Goal: Information Seeking & Learning: Check status

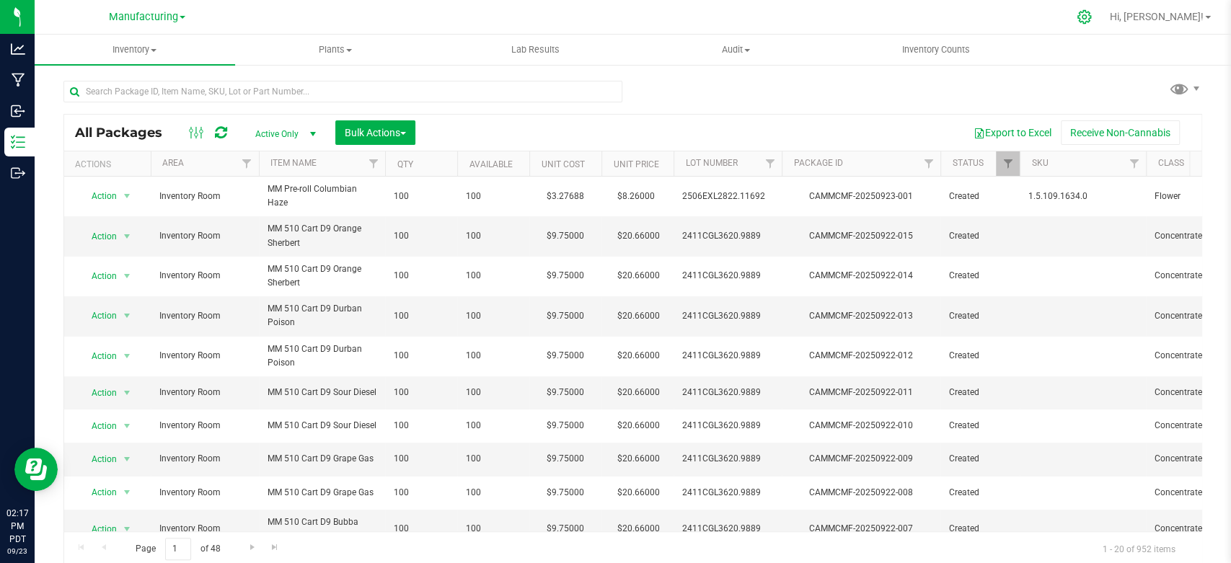
click at [1091, 18] on icon at bounding box center [1084, 17] width 14 height 14
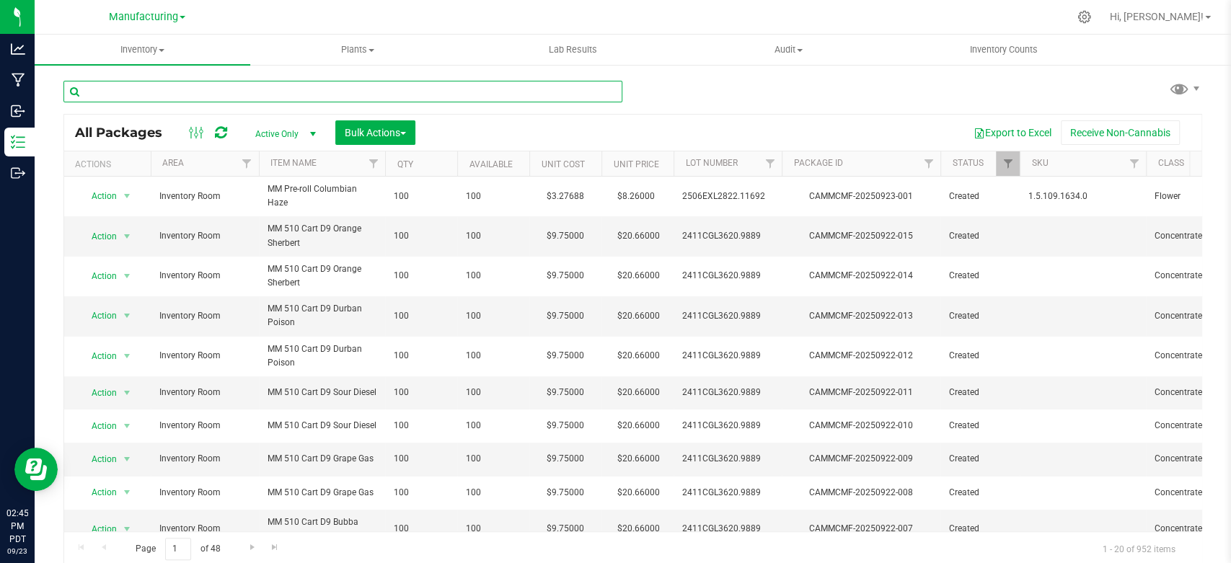
click at [145, 85] on input "text" at bounding box center [342, 92] width 559 height 22
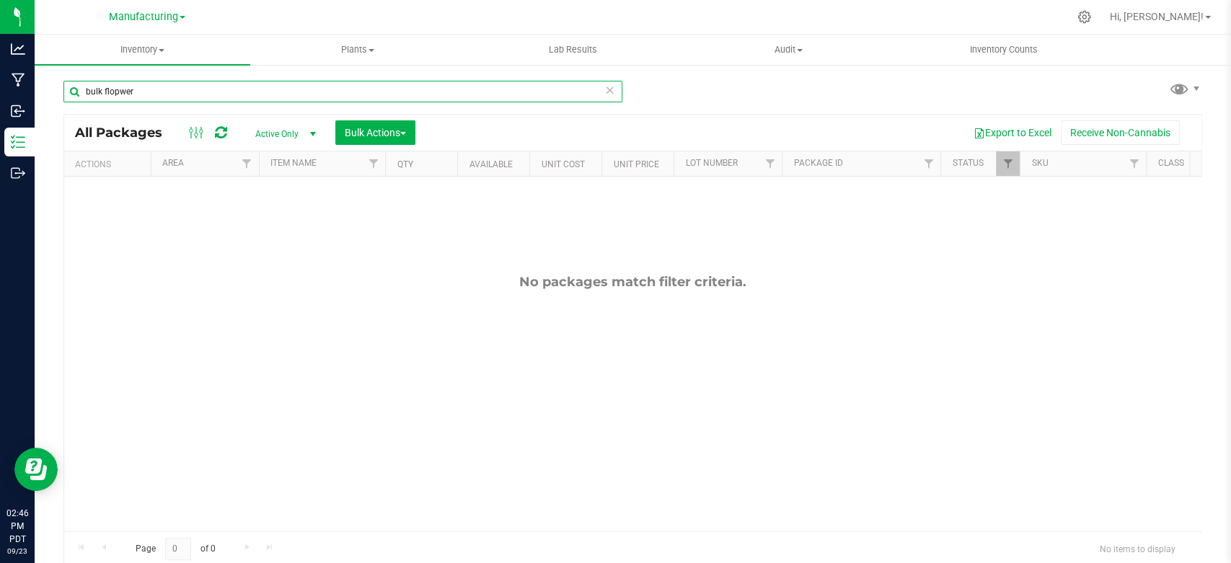
click at [121, 92] on input "bulk flopwer" at bounding box center [342, 92] width 559 height 22
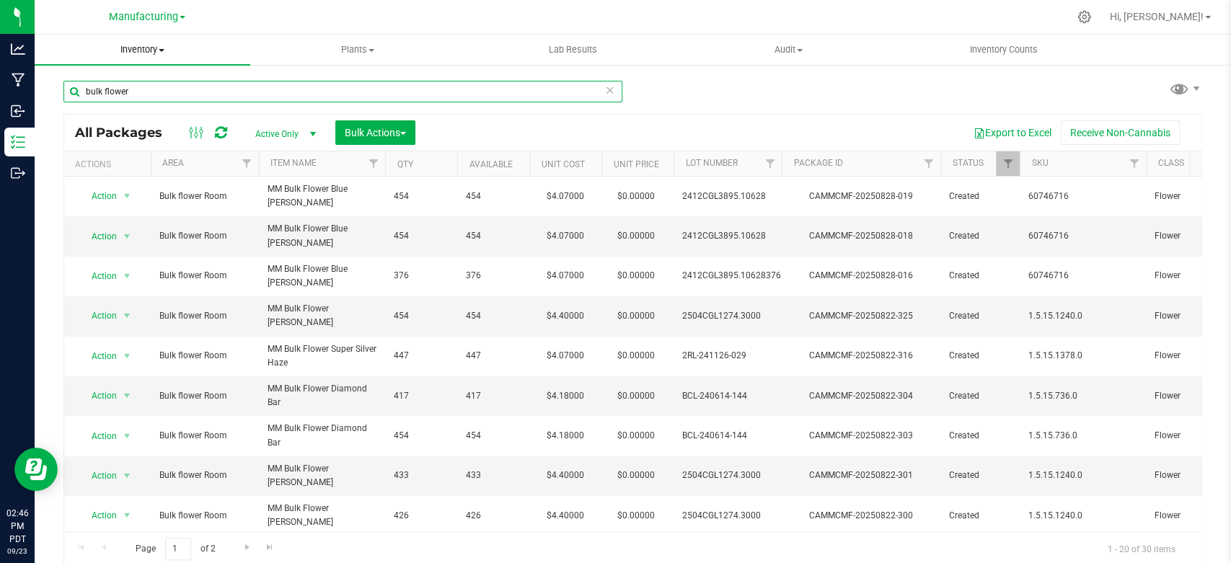
type input "bulk flower"
click at [150, 48] on span "Inventory" at bounding box center [143, 49] width 216 height 13
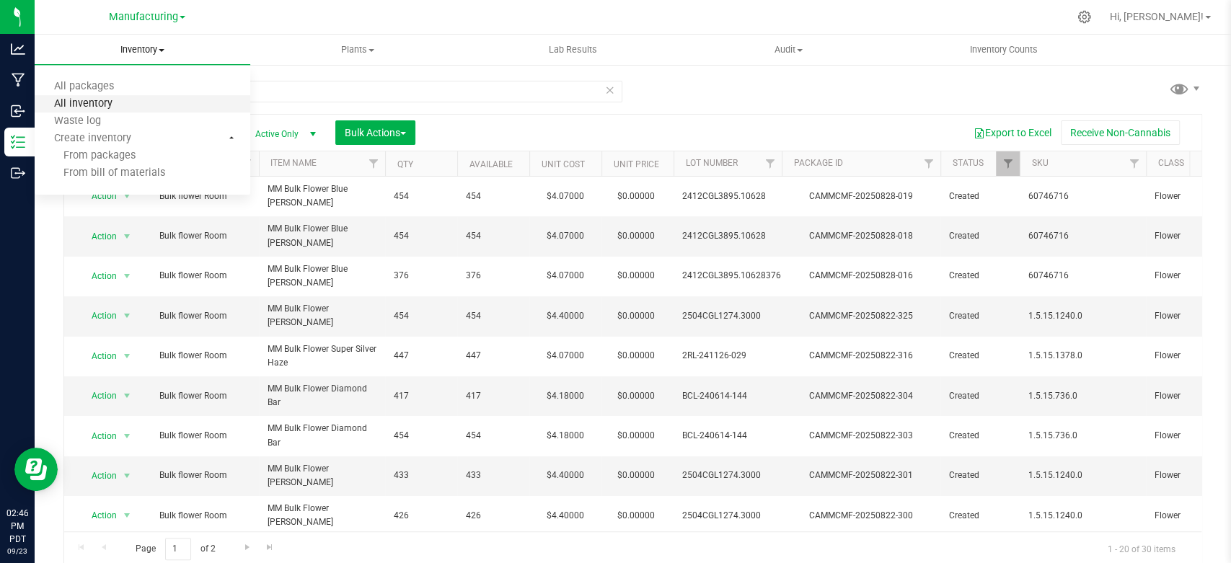
click at [84, 107] on span "All inventory" at bounding box center [83, 104] width 97 height 12
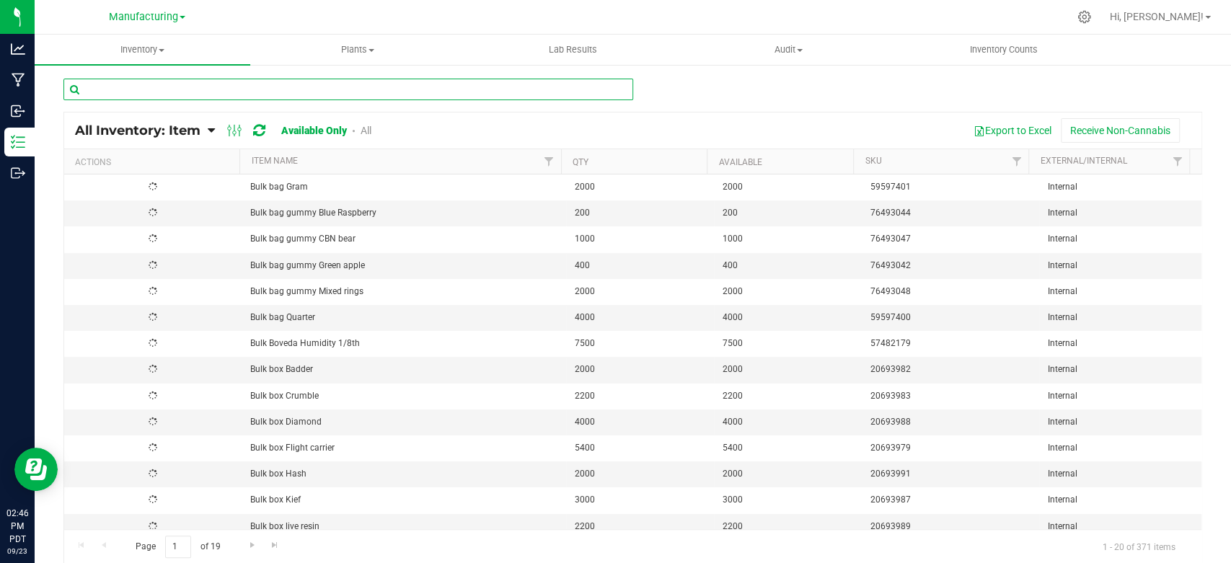
click at [168, 95] on input "text" at bounding box center [348, 90] width 570 height 22
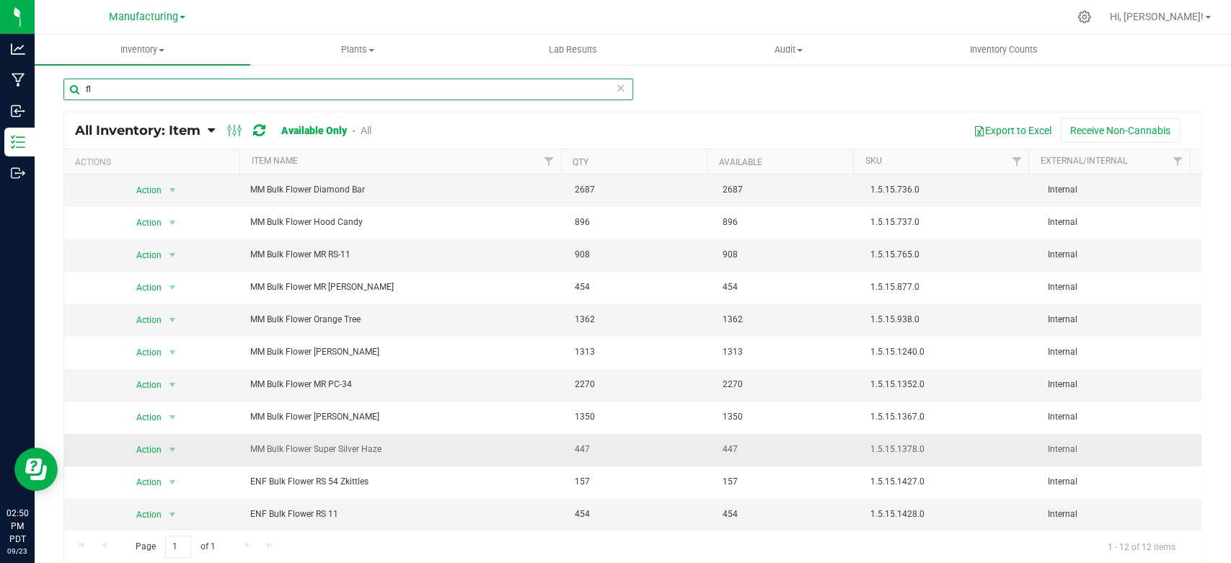
type input "f"
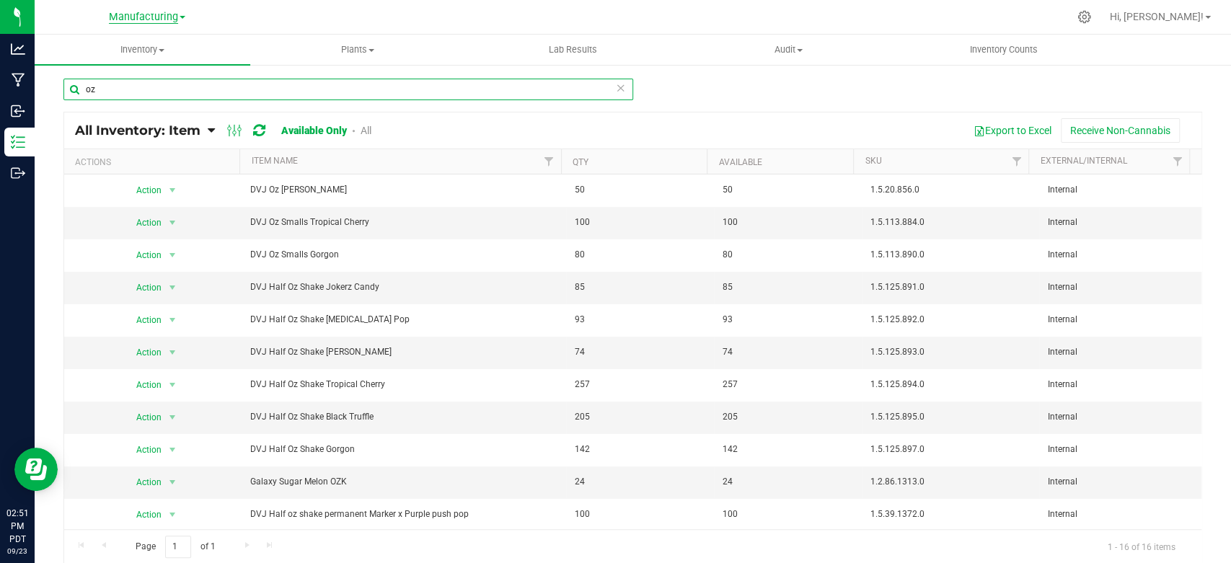
type input "oz"
click at [160, 14] on span "Manufacturing" at bounding box center [143, 17] width 69 height 13
click at [100, 74] on link "Retail" at bounding box center [147, 70] width 211 height 19
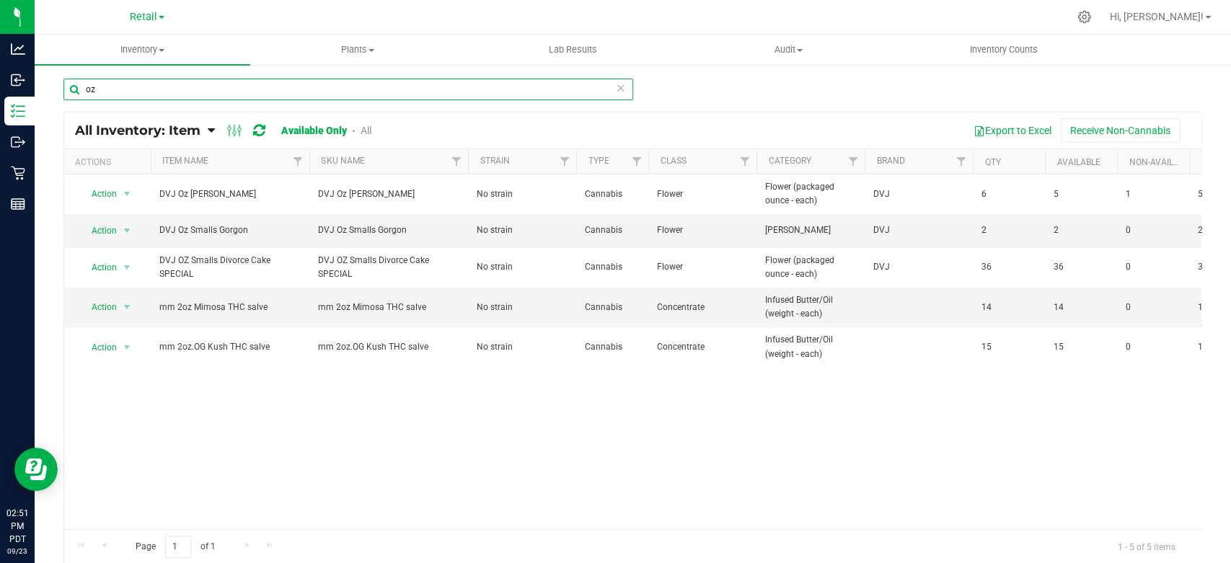
click at [162, 94] on input "oz" at bounding box center [348, 90] width 570 height 22
type input "o"
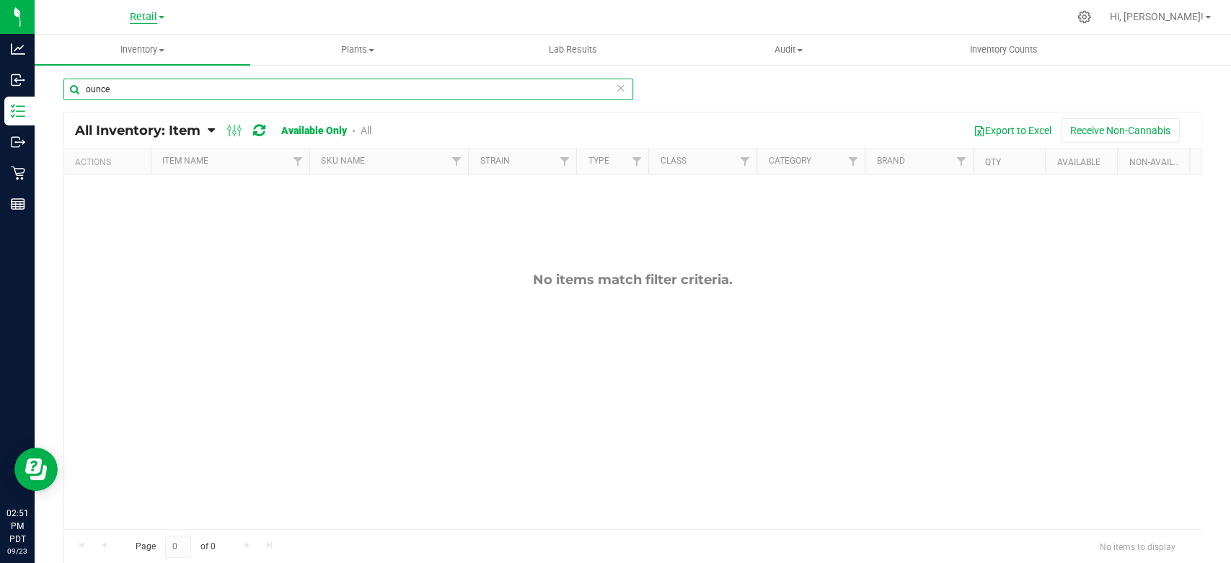
type input "ounce"
click at [149, 16] on span "Retail" at bounding box center [143, 17] width 27 height 13
click at [107, 51] on link "Manufacturing" at bounding box center [147, 50] width 211 height 19
click at [180, 88] on input "ounce" at bounding box center [348, 90] width 570 height 22
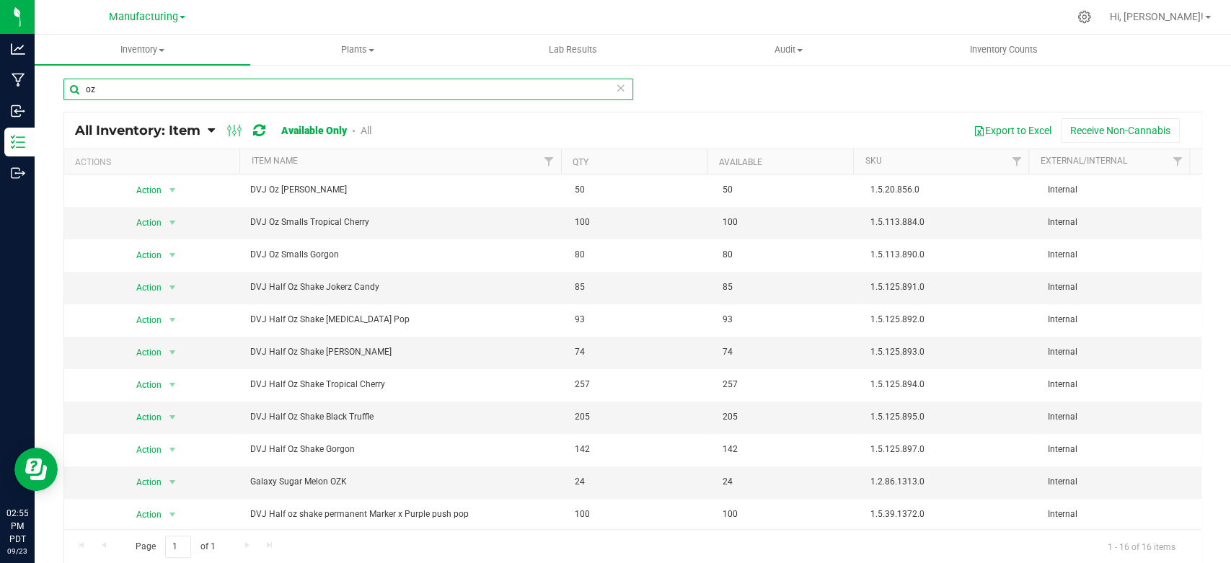
type input "o"
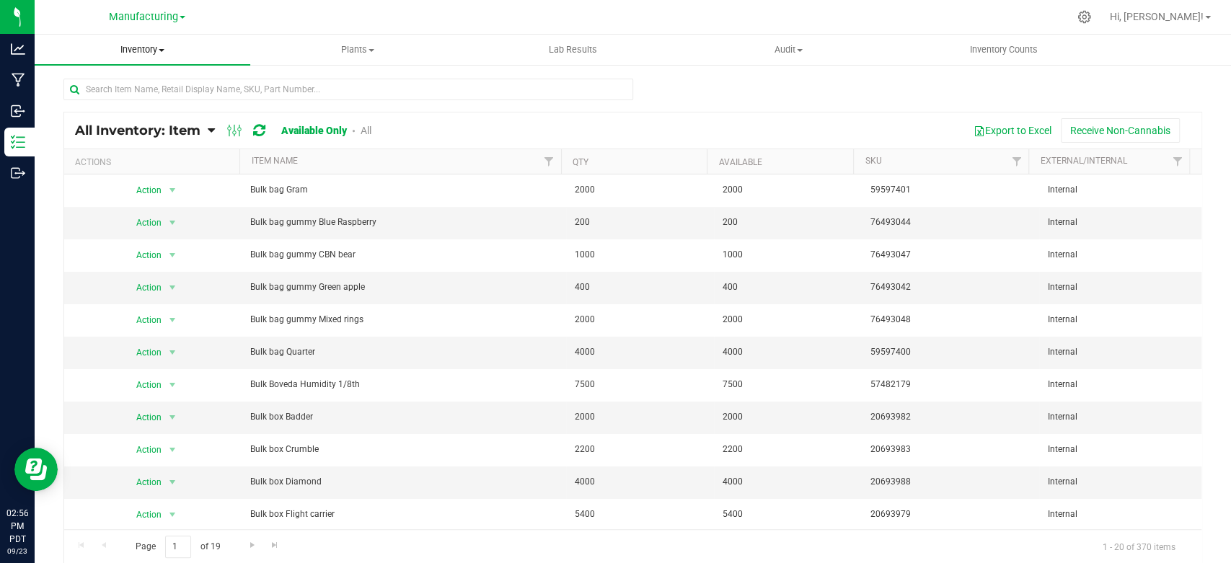
click at [145, 50] on span "Inventory" at bounding box center [143, 49] width 216 height 13
click at [97, 92] on span "All packages" at bounding box center [84, 87] width 99 height 12
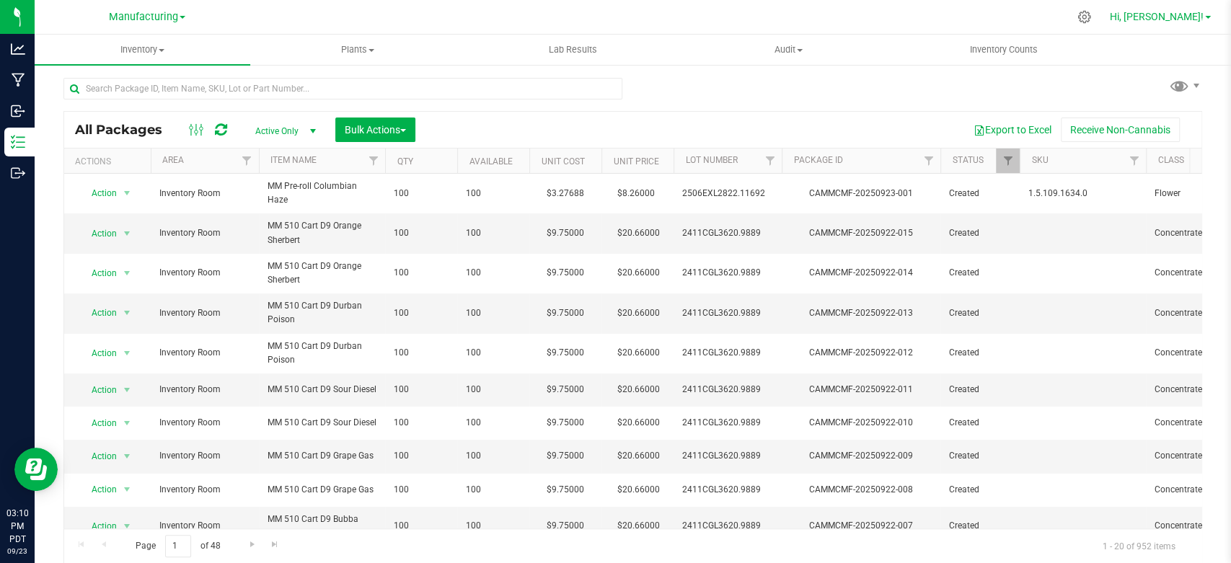
click at [1182, 16] on span "Hi, [PERSON_NAME]!" at bounding box center [1157, 17] width 94 height 12
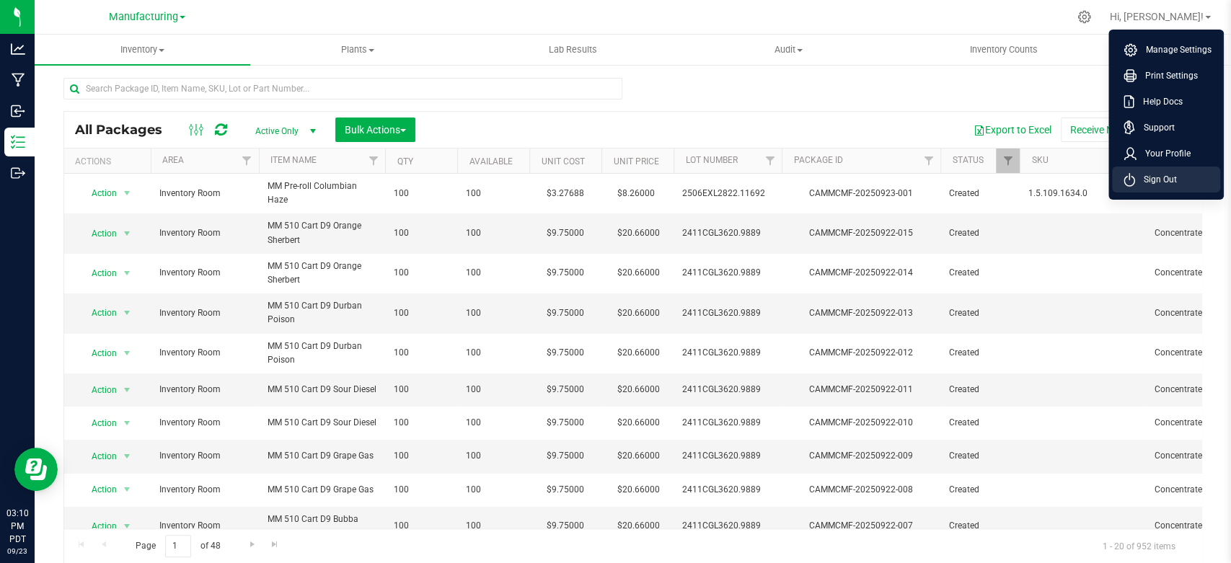
click at [1146, 174] on span "Sign Out" at bounding box center [1156, 179] width 42 height 14
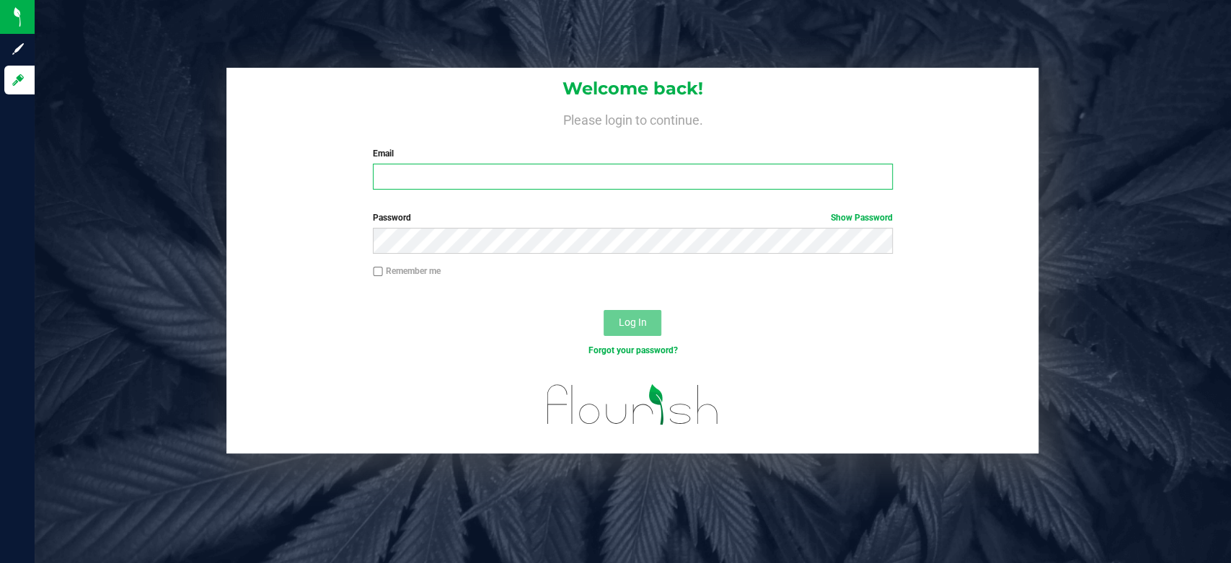
click at [516, 186] on input "Email" at bounding box center [633, 177] width 520 height 26
type input "[EMAIL_ADDRESS][DOMAIN_NAME]"
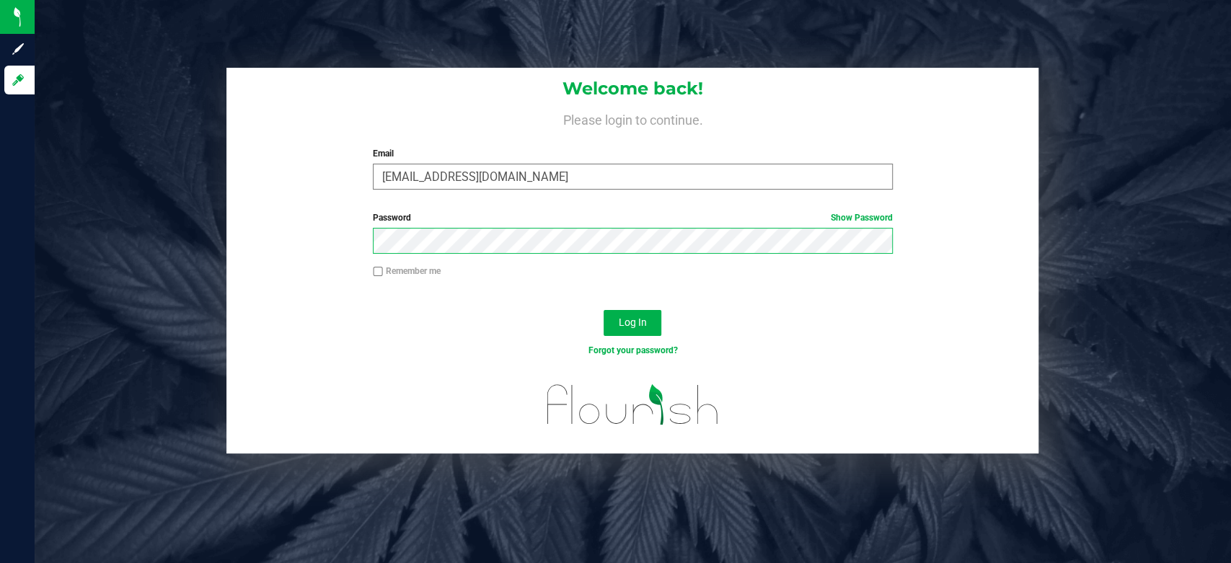
click at [603, 310] on button "Log In" at bounding box center [632, 323] width 58 height 26
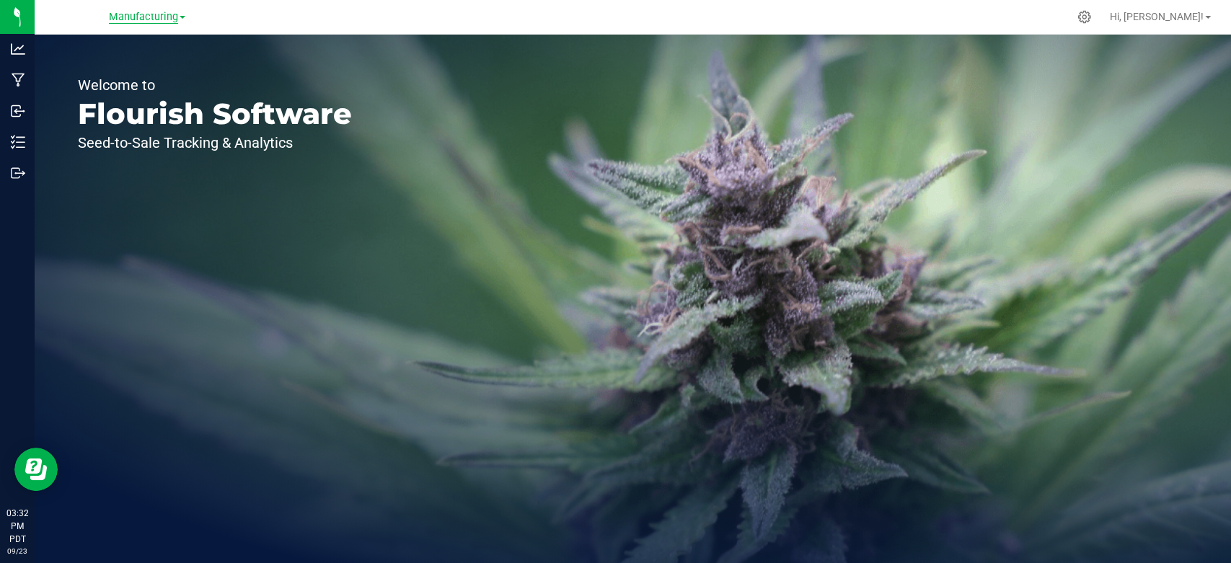
click at [142, 16] on span "Manufacturing" at bounding box center [143, 17] width 69 height 13
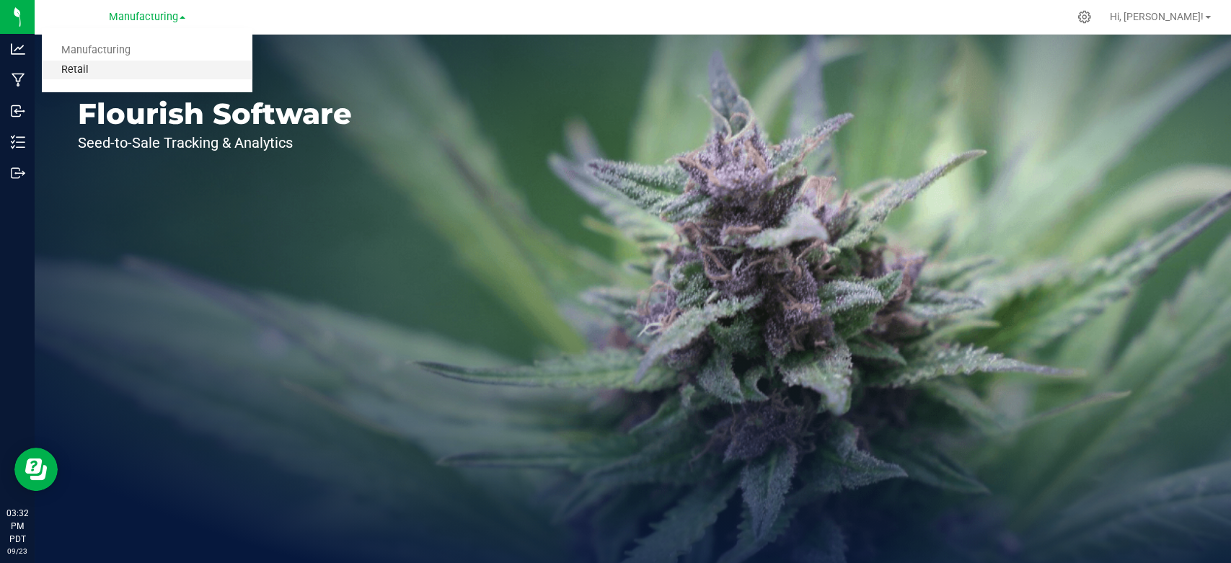
click at [100, 64] on link "Retail" at bounding box center [147, 70] width 211 height 19
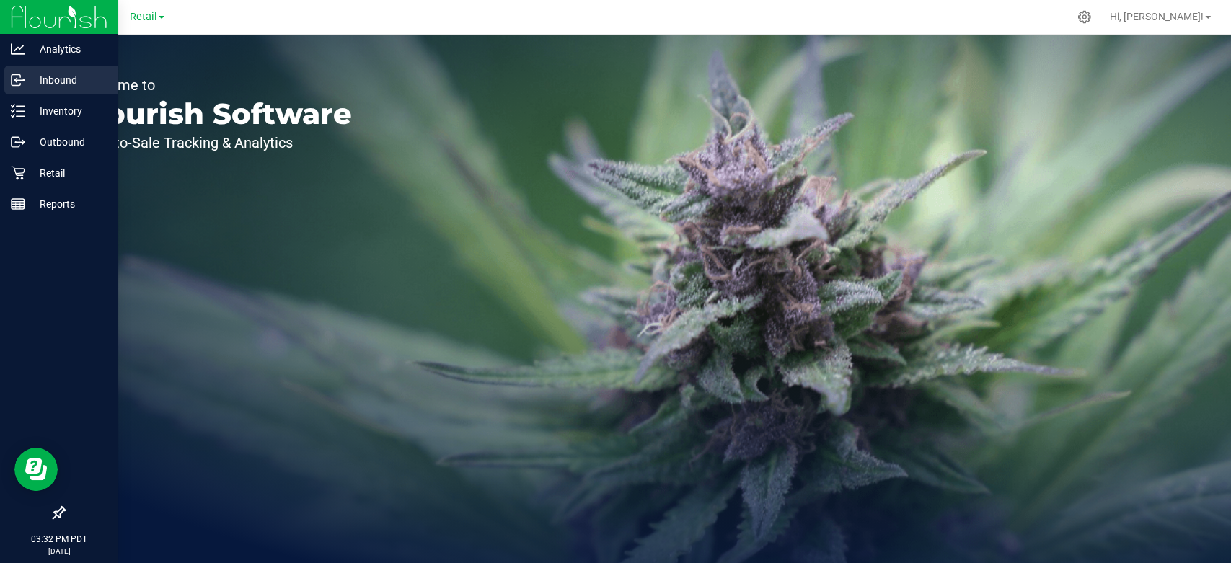
click at [16, 87] on icon at bounding box center [18, 80] width 14 height 14
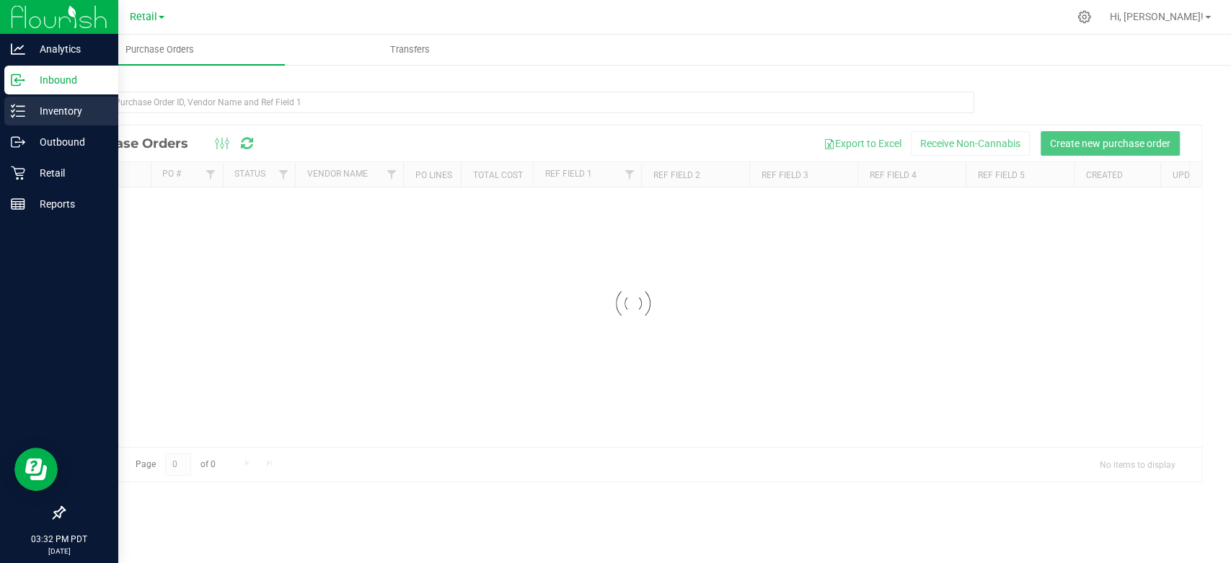
click at [8, 118] on div "Inventory" at bounding box center [61, 111] width 114 height 29
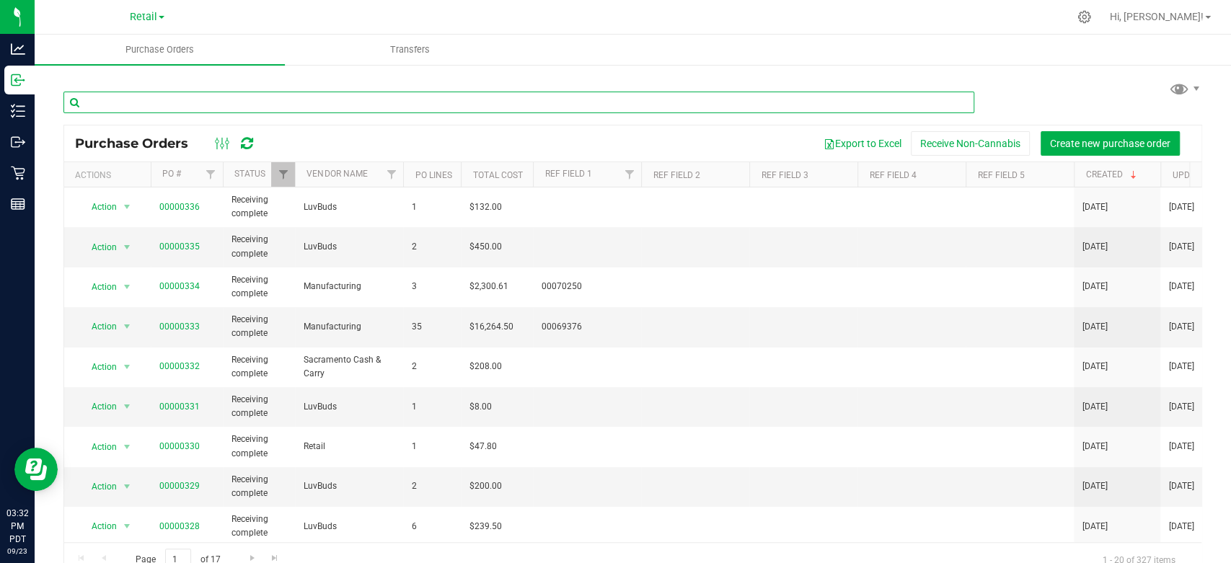
click at [202, 107] on input "text" at bounding box center [518, 103] width 911 height 22
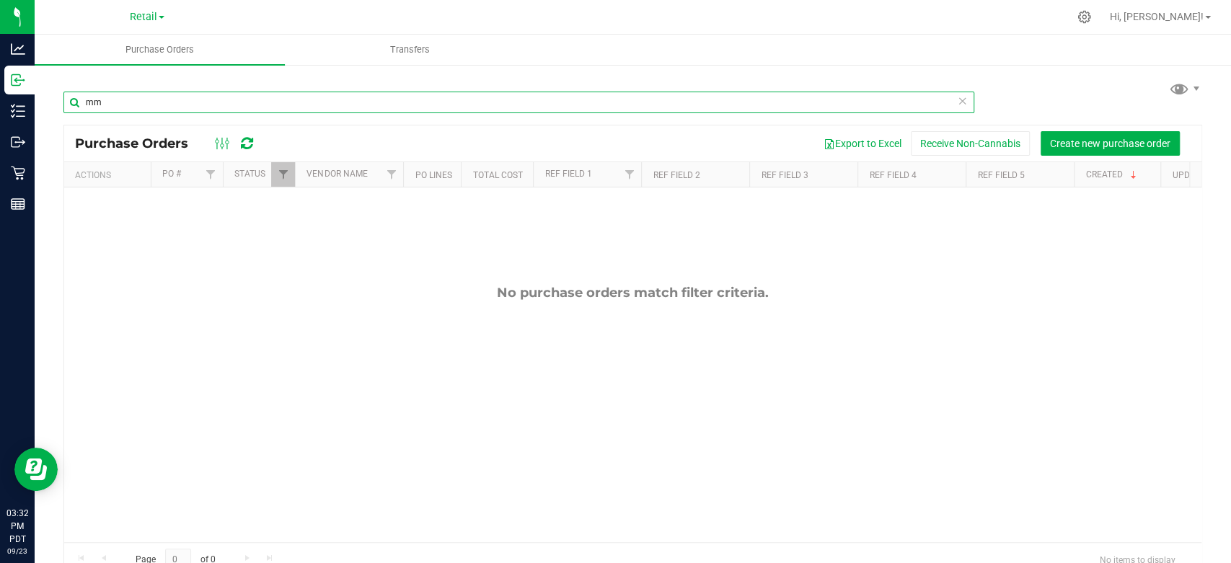
type input "m"
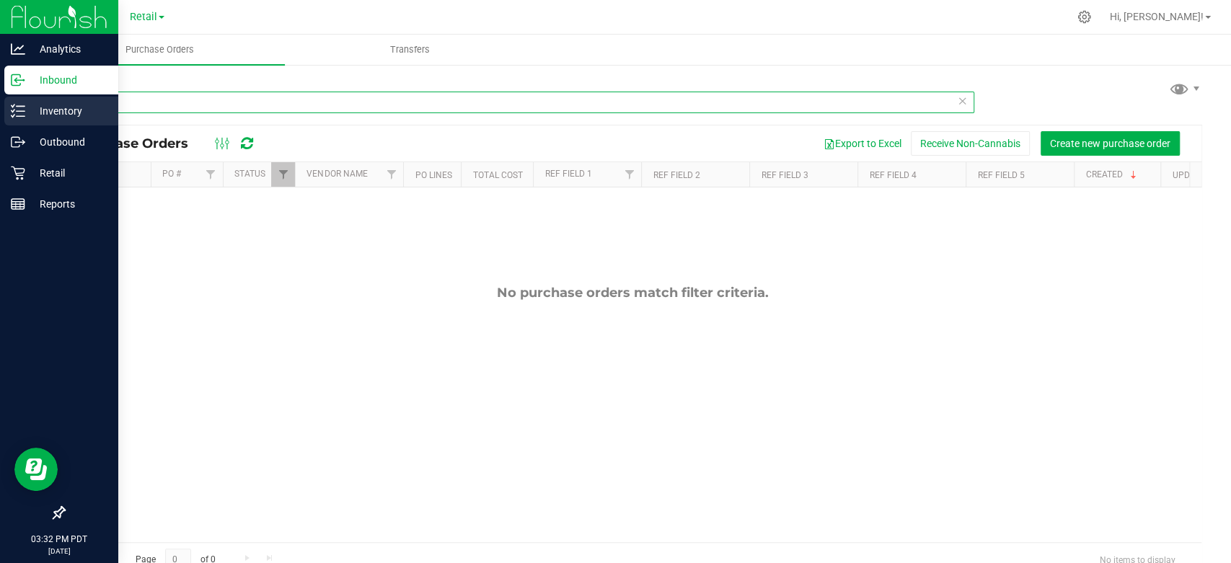
type input "lrb"
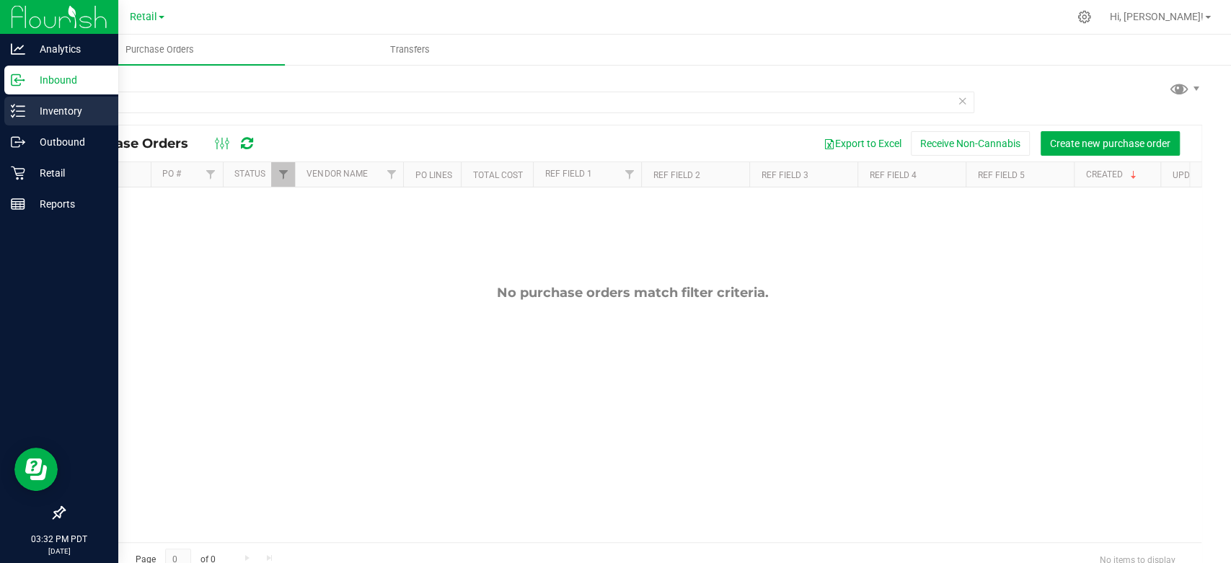
click at [19, 108] on icon at bounding box center [18, 111] width 14 height 14
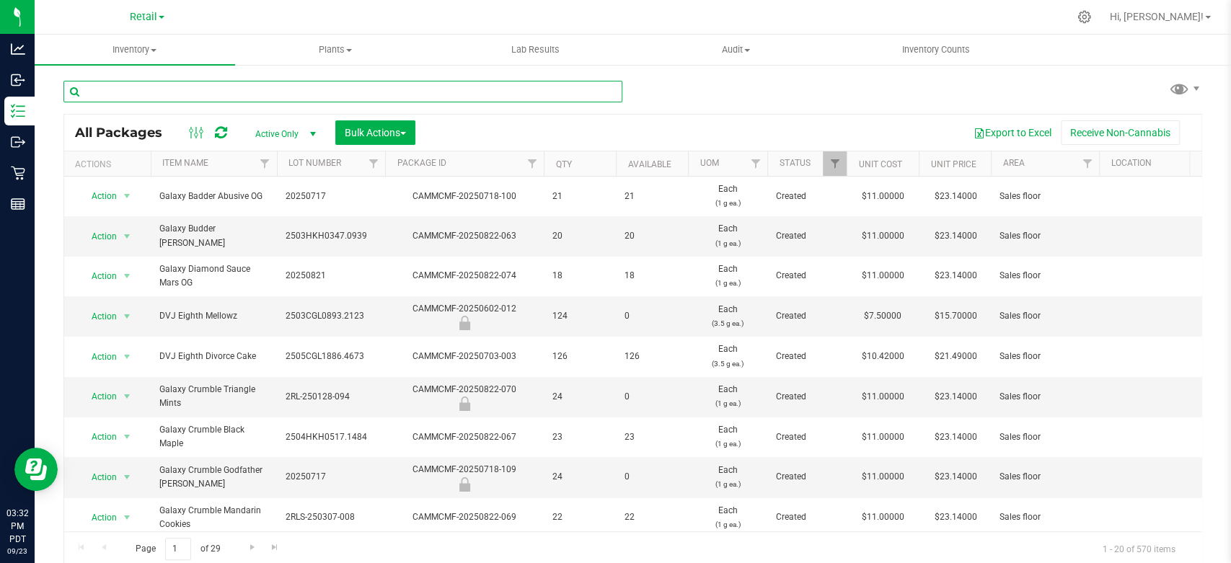
click at [137, 91] on input "text" at bounding box center [342, 92] width 559 height 22
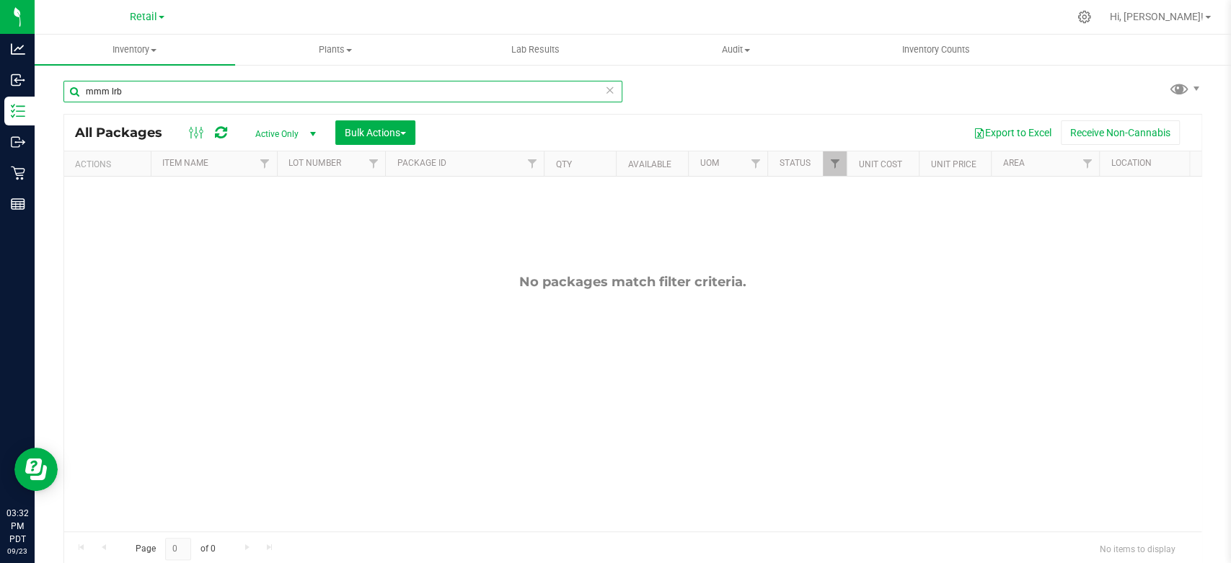
click at [114, 87] on input "mmm lrb" at bounding box center [342, 92] width 559 height 22
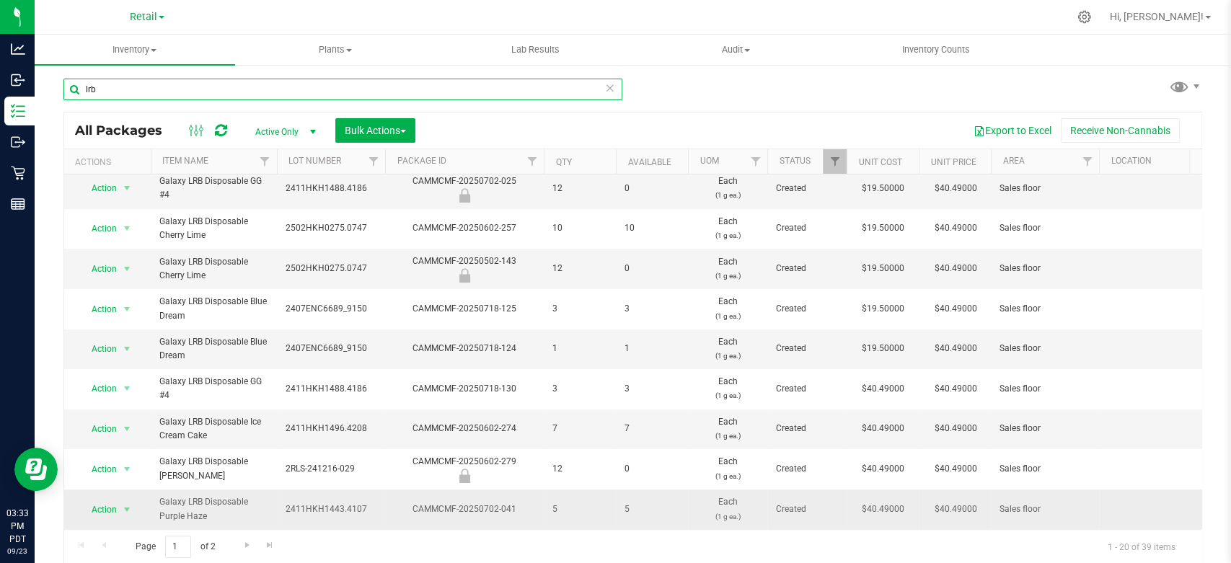
scroll to position [3, 0]
type input "lrb"
click at [238, 543] on link "Go to the next page" at bounding box center [246, 544] width 21 height 19
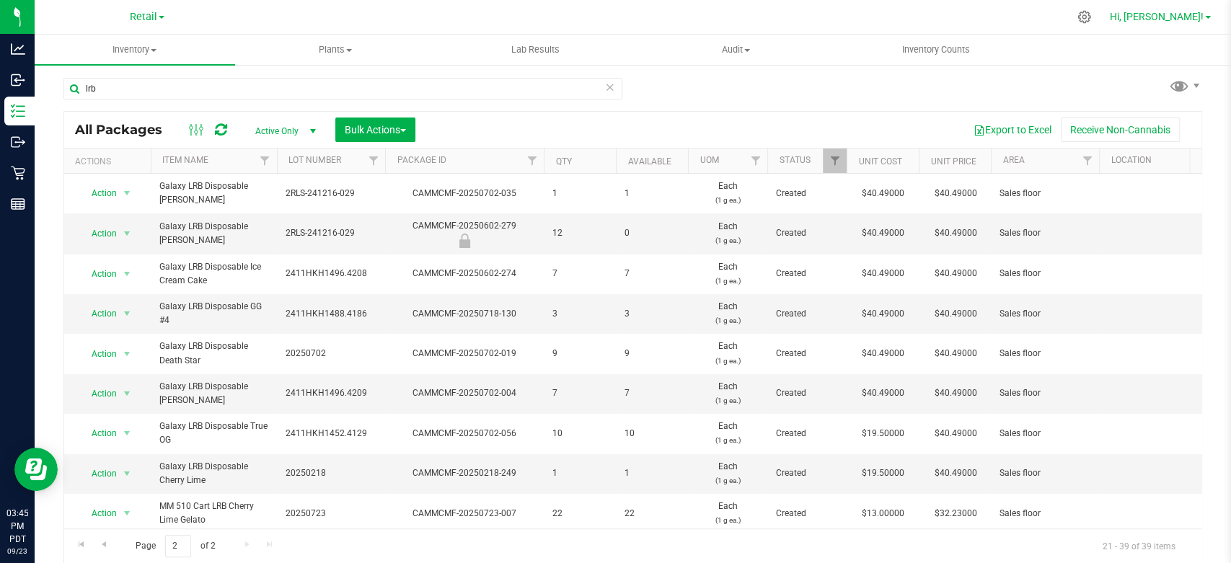
click at [1162, 18] on span "Hi, [PERSON_NAME]!" at bounding box center [1157, 17] width 94 height 12
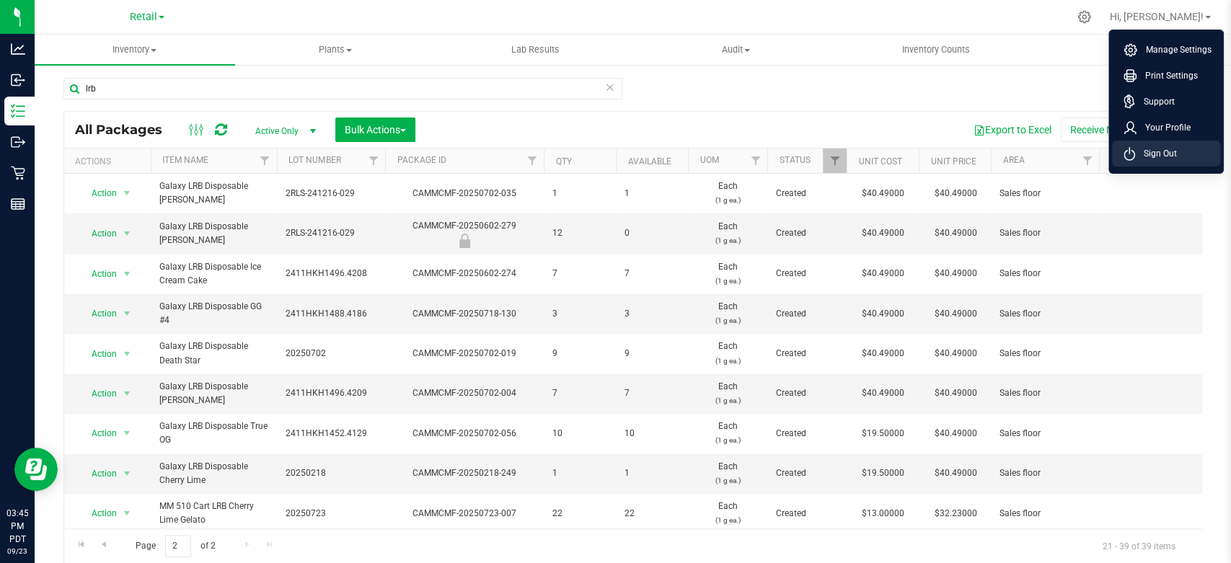
click at [1133, 164] on li "Sign Out" at bounding box center [1166, 154] width 108 height 26
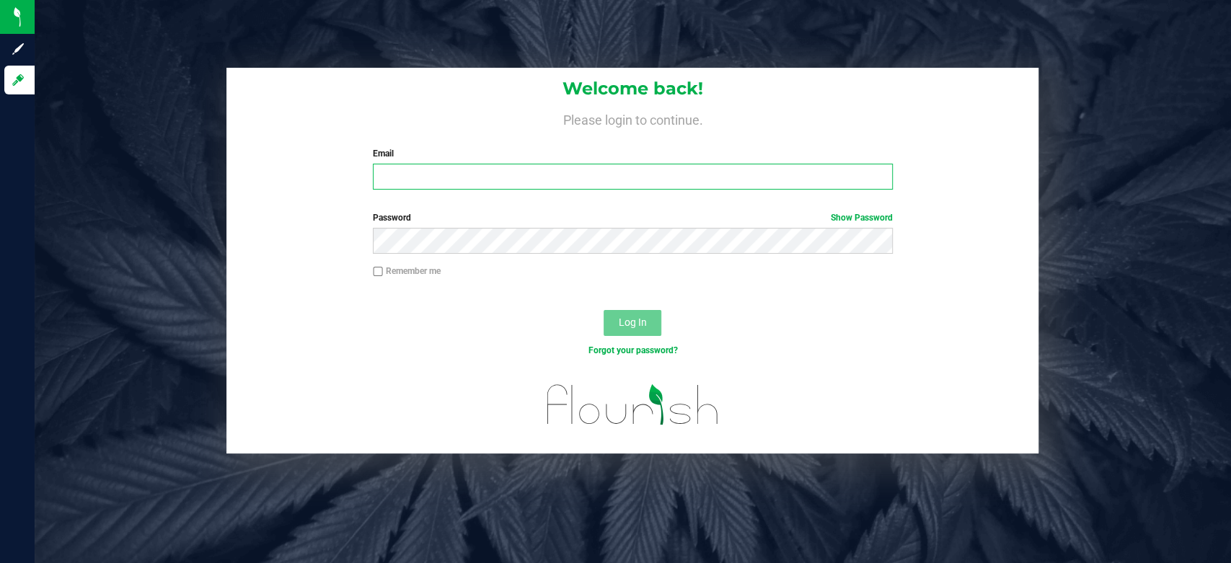
click at [492, 181] on input "Email" at bounding box center [633, 177] width 520 height 26
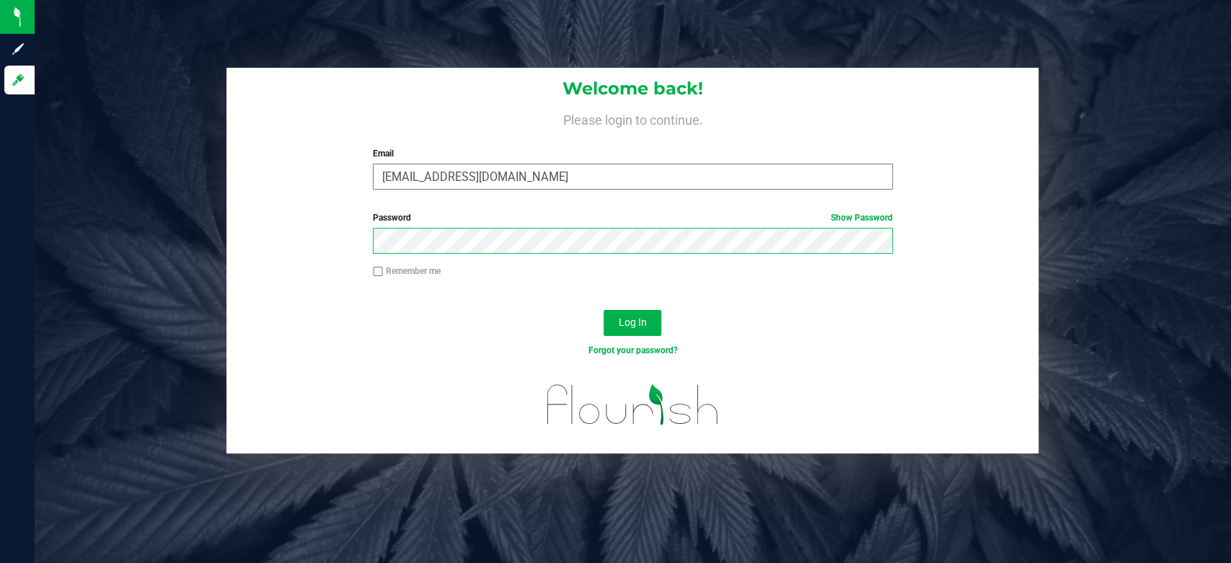
click at [603, 310] on button "Log In" at bounding box center [632, 323] width 58 height 26
click at [496, 180] on input "[EMAIL_ADDRESS][DOMAIN_NAME]" at bounding box center [633, 177] width 520 height 26
type input "[EMAIL_ADDRESS][DOMAIN_NAME]"
click at [639, 325] on span "Log In" at bounding box center [633, 323] width 28 height 12
